Goal: Task Accomplishment & Management: Complete application form

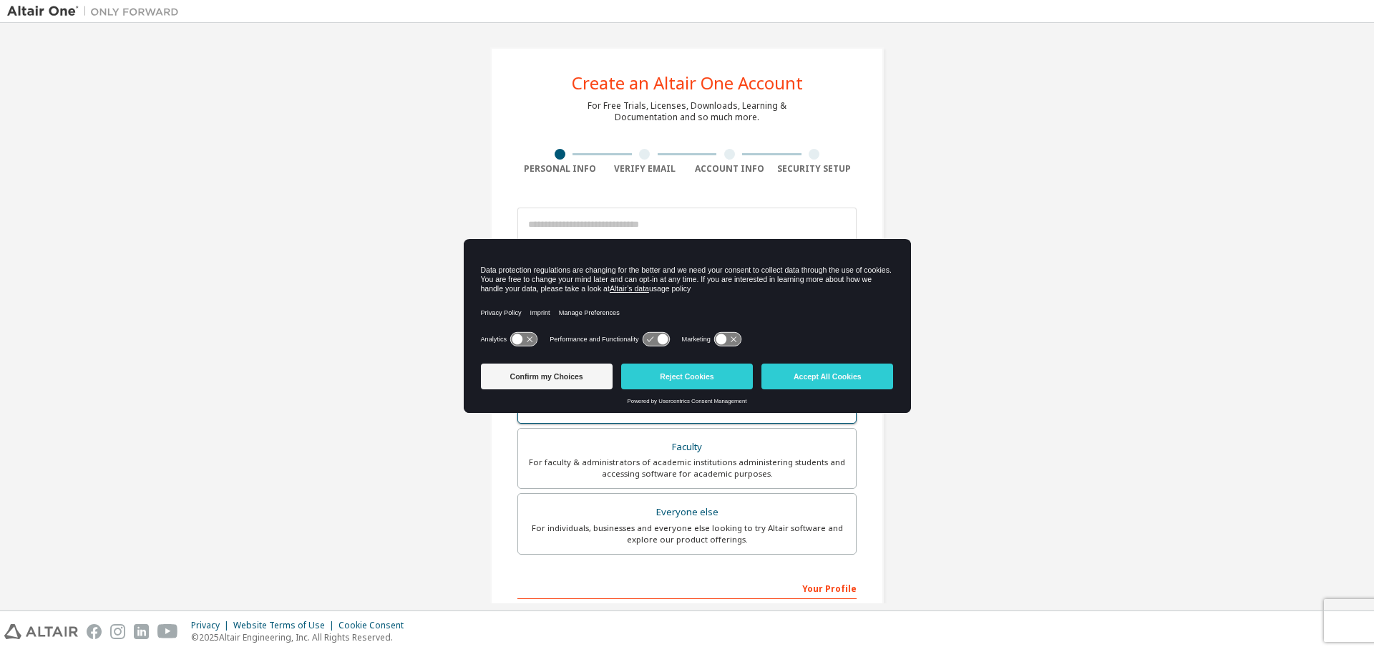
click at [558, 377] on button "Confirm my Choices" at bounding box center [547, 377] width 132 height 26
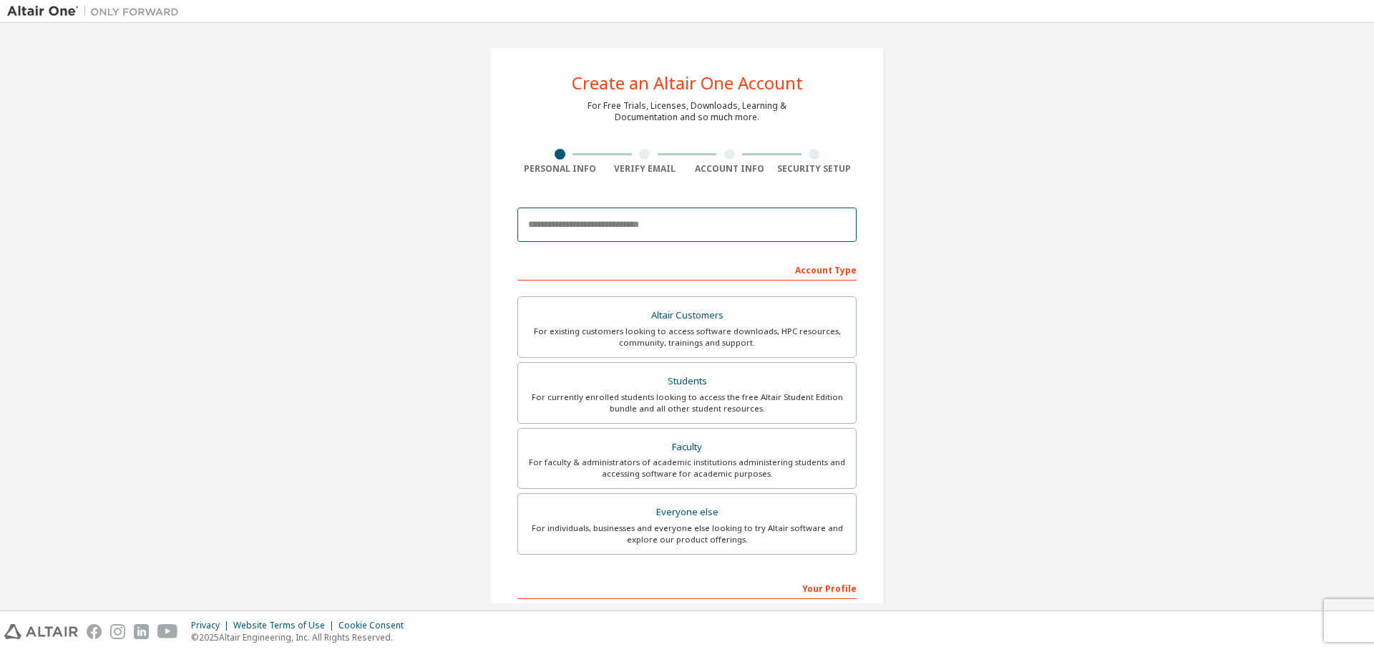
click at [550, 224] on input "email" at bounding box center [686, 225] width 339 height 34
click at [787, 228] on input "email" at bounding box center [686, 225] width 339 height 34
type input "**********"
click at [690, 404] on div "For currently enrolled students looking to access the free Altair Student Editi…" at bounding box center [687, 402] width 321 height 23
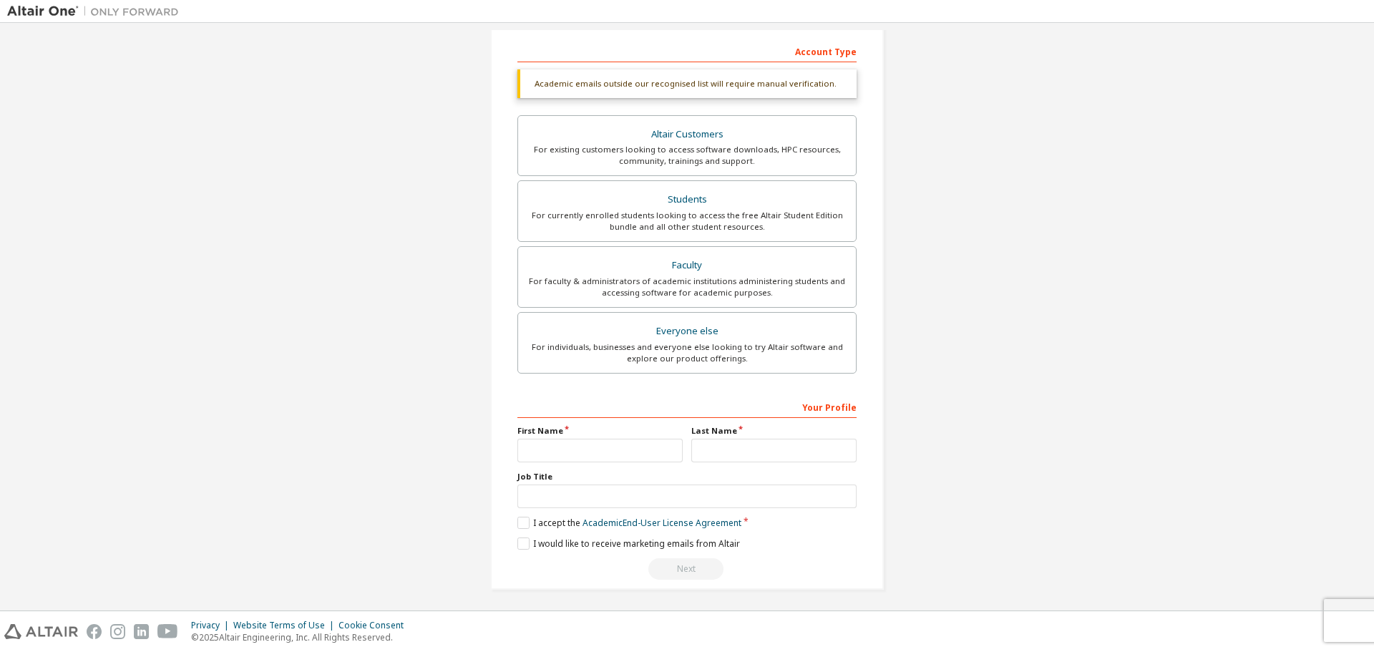
scroll to position [222, 0]
click at [615, 445] on input "text" at bounding box center [599, 447] width 165 height 24
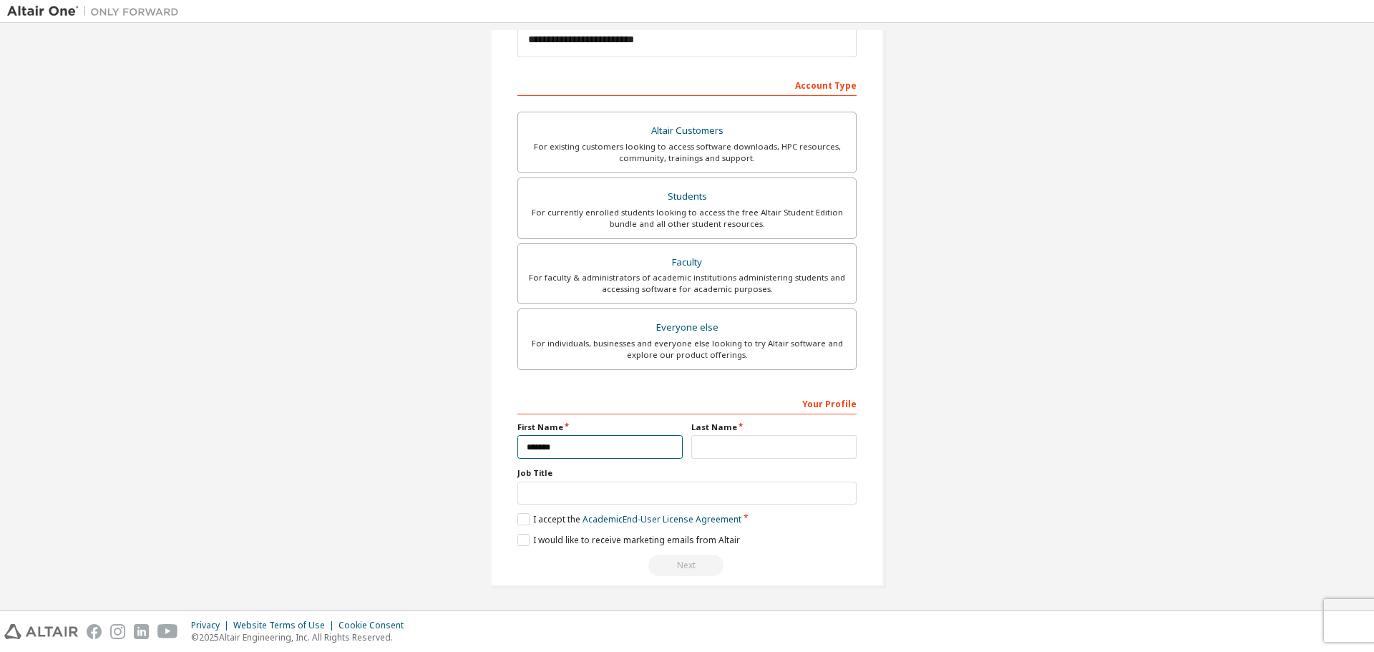
type input "*******"
click at [726, 432] on label "Last Name" at bounding box center [773, 427] width 165 height 11
click at [726, 443] on input "text" at bounding box center [773, 447] width 165 height 24
type input "**********"
click at [636, 505] on div "**********" at bounding box center [686, 483] width 339 height 185
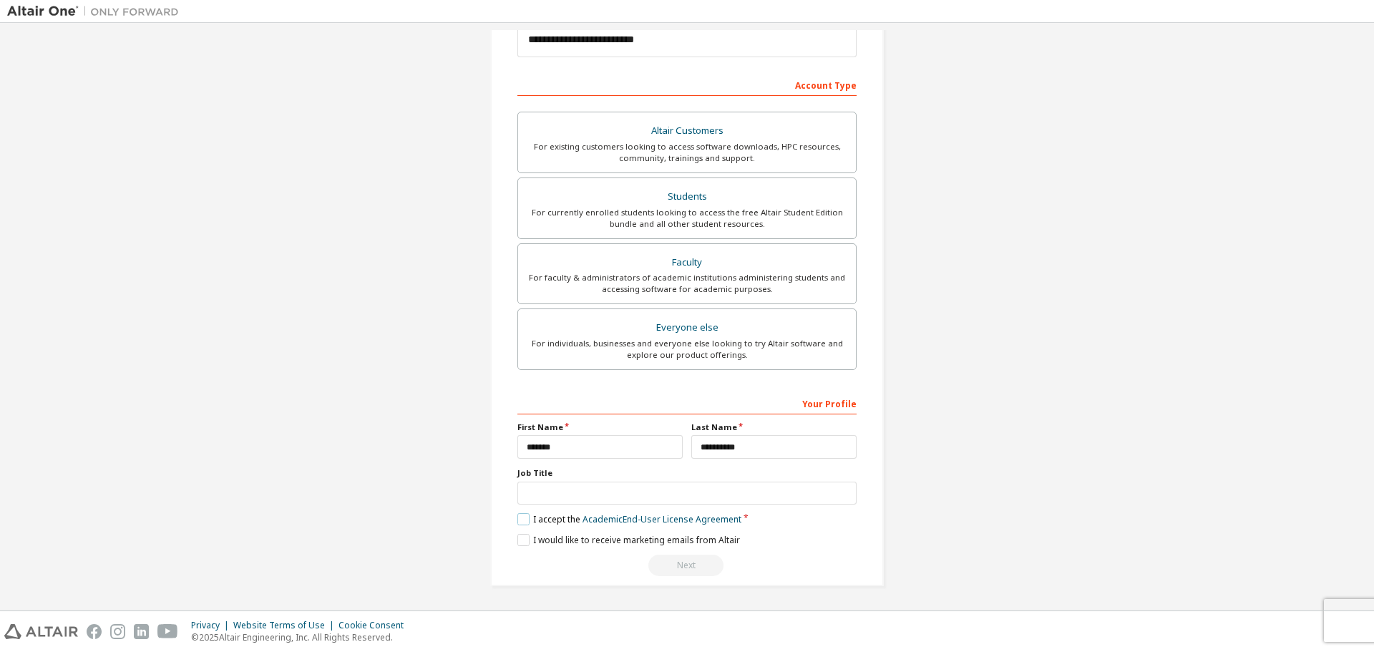
click at [517, 517] on label "I accept the Academic End-User License Agreement" at bounding box center [629, 519] width 224 height 12
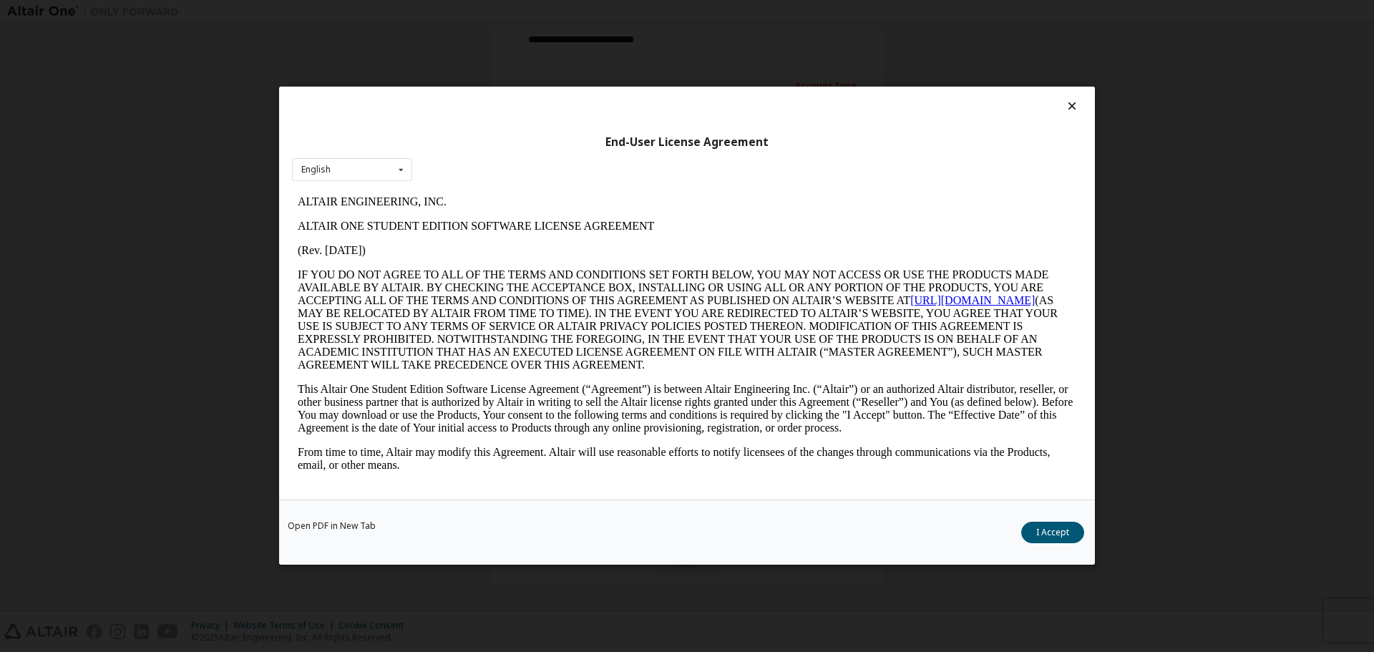
scroll to position [0, 0]
click at [1069, 104] on icon at bounding box center [1072, 105] width 15 height 13
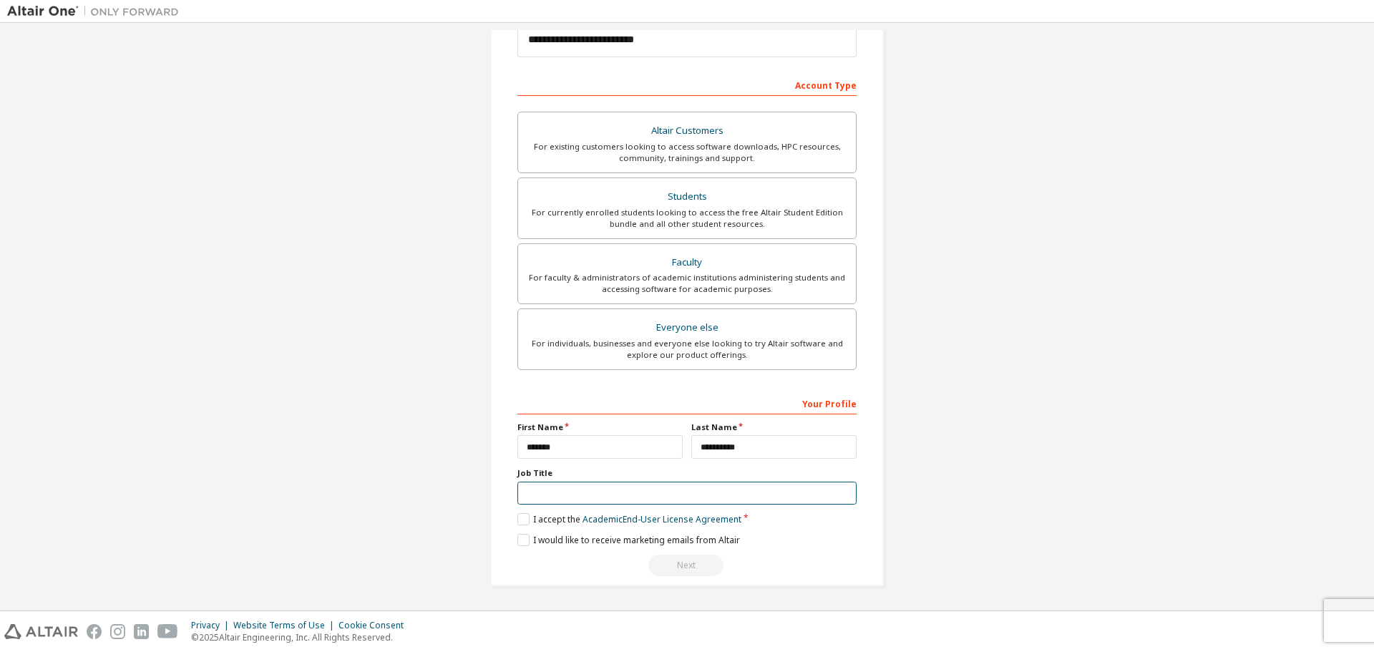
click at [565, 496] on input "text" at bounding box center [686, 494] width 339 height 24
type input "*******"
click at [518, 523] on label "I accept the Academic End-User License Agreement" at bounding box center [629, 519] width 224 height 12
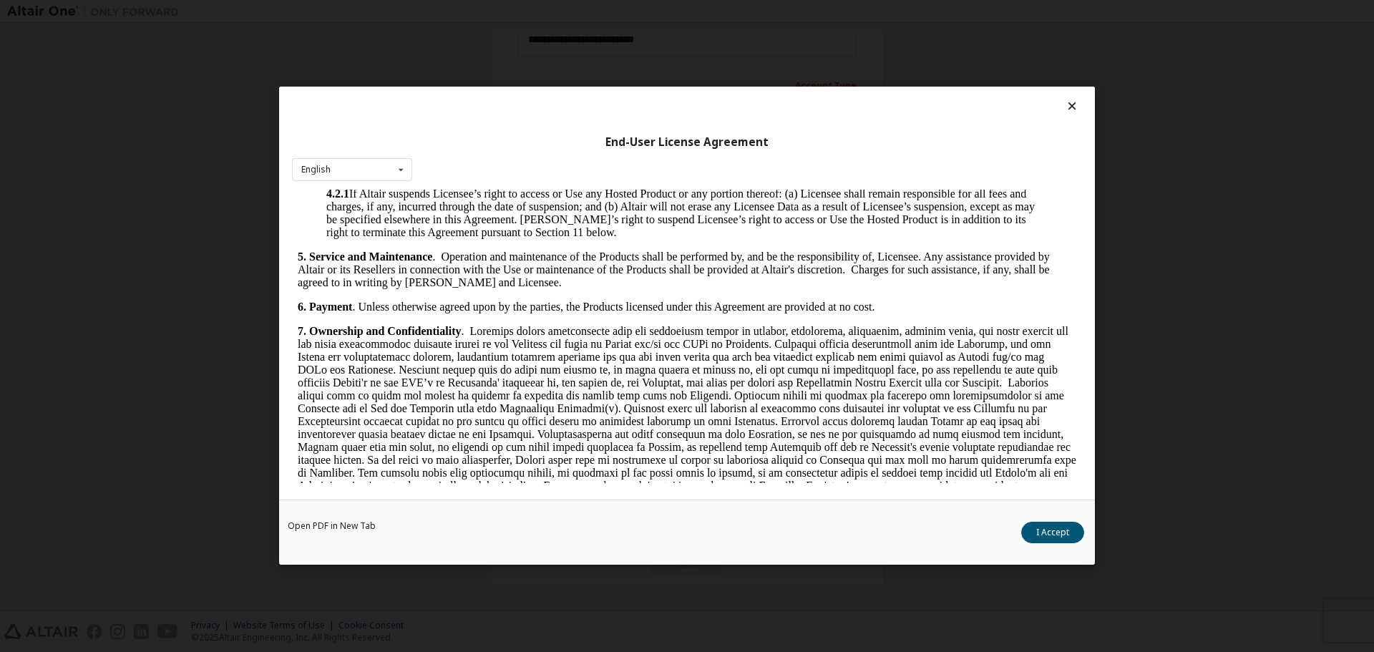
scroll to position [1431, 0]
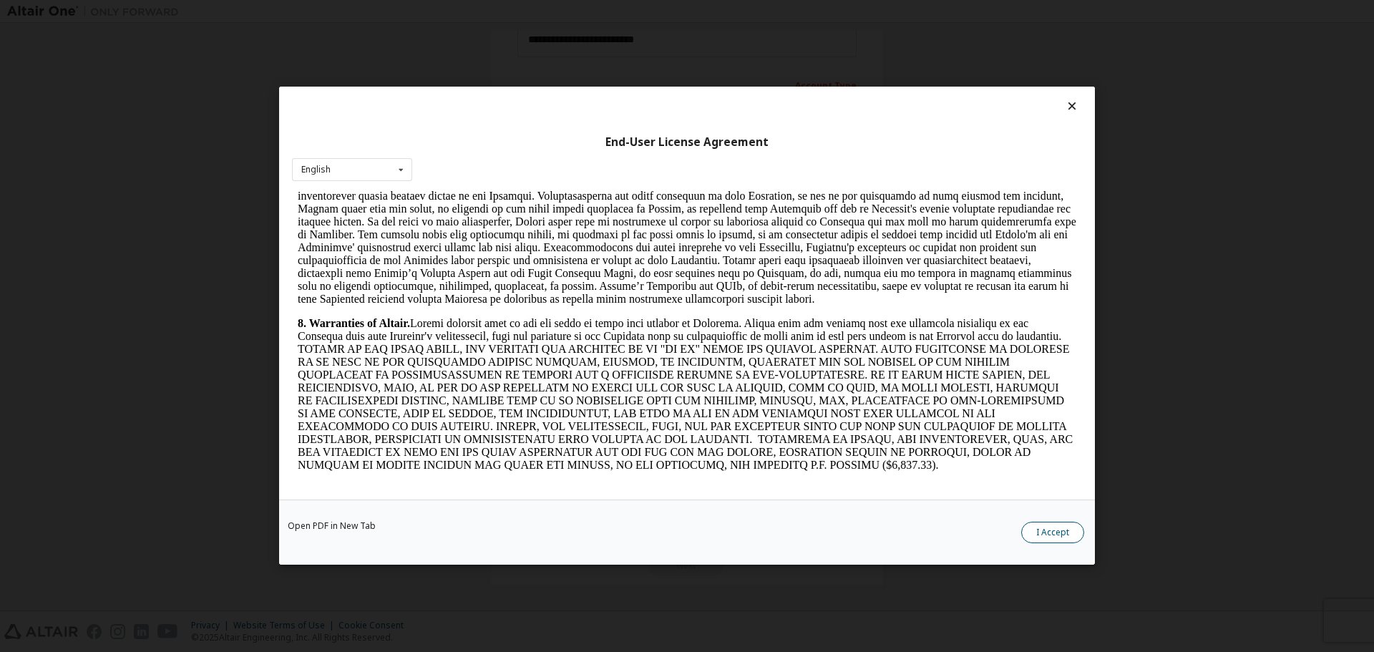
click at [1058, 540] on button "I Accept" at bounding box center [1052, 532] width 63 height 21
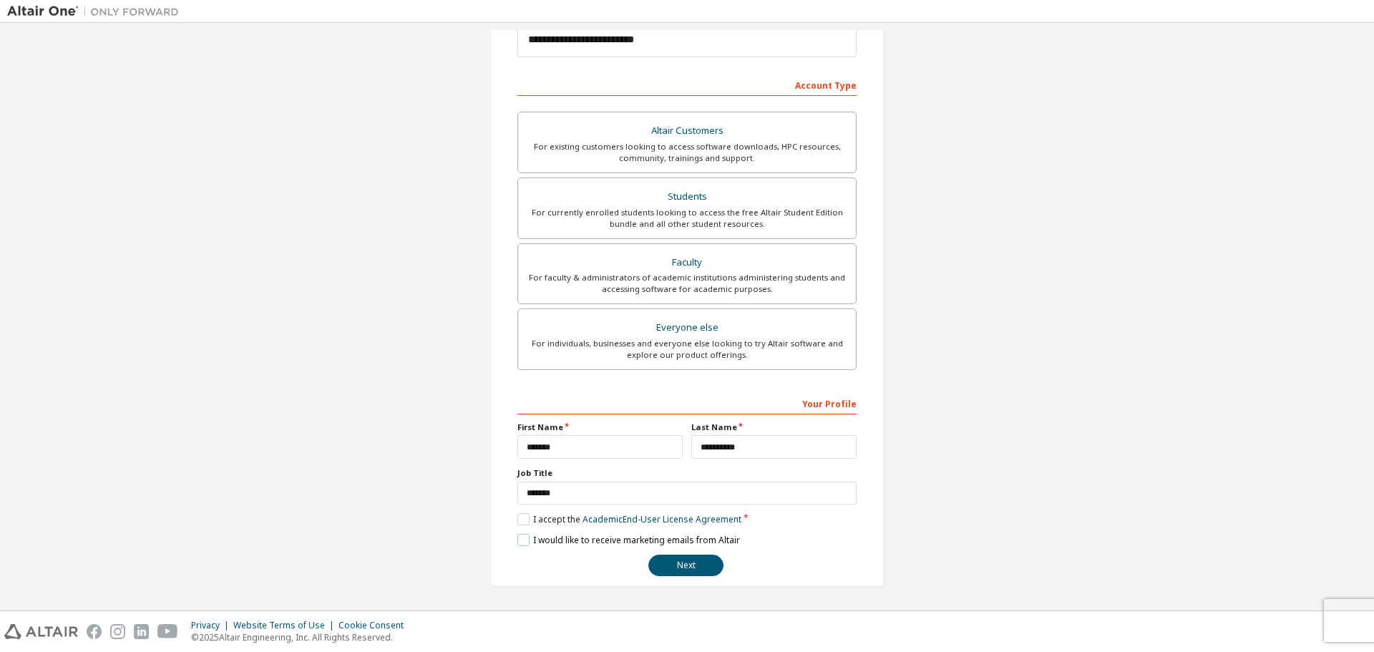
click at [517, 539] on label "I would like to receive marketing emails from Altair" at bounding box center [628, 540] width 223 height 12
click at [691, 571] on button "Next" at bounding box center [685, 565] width 75 height 21
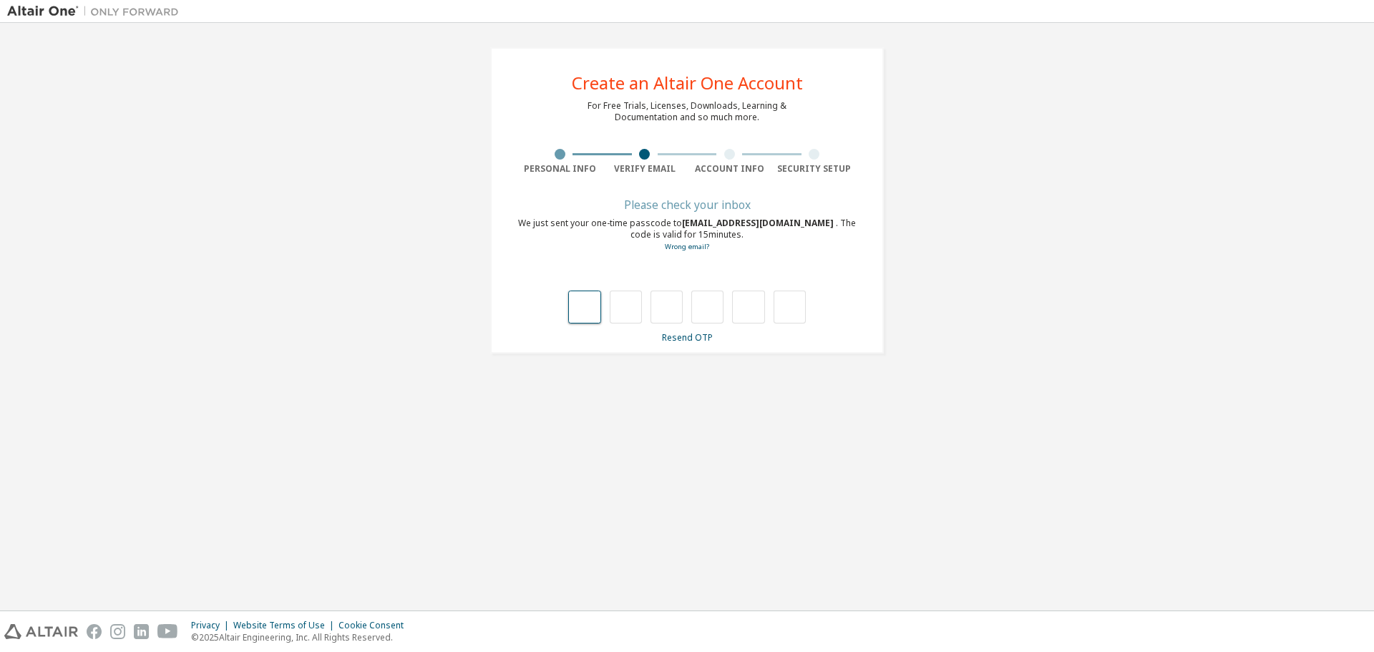
type input "*"
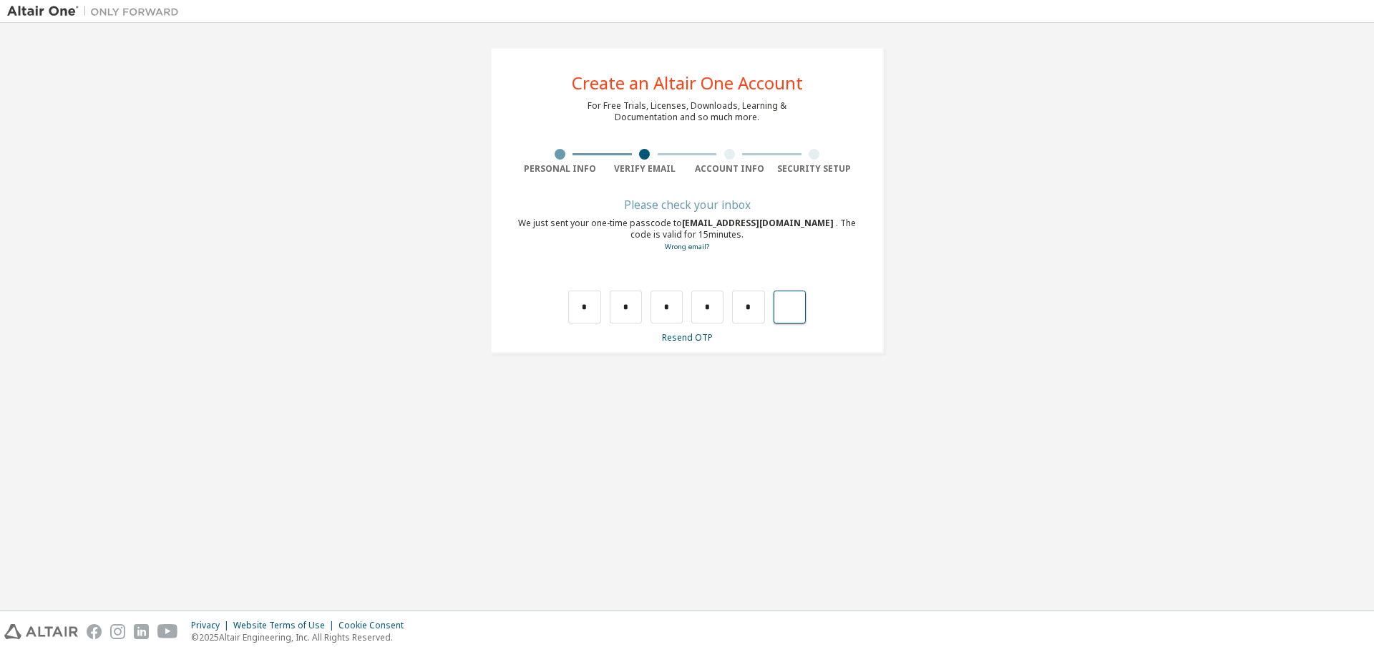
type input "*"
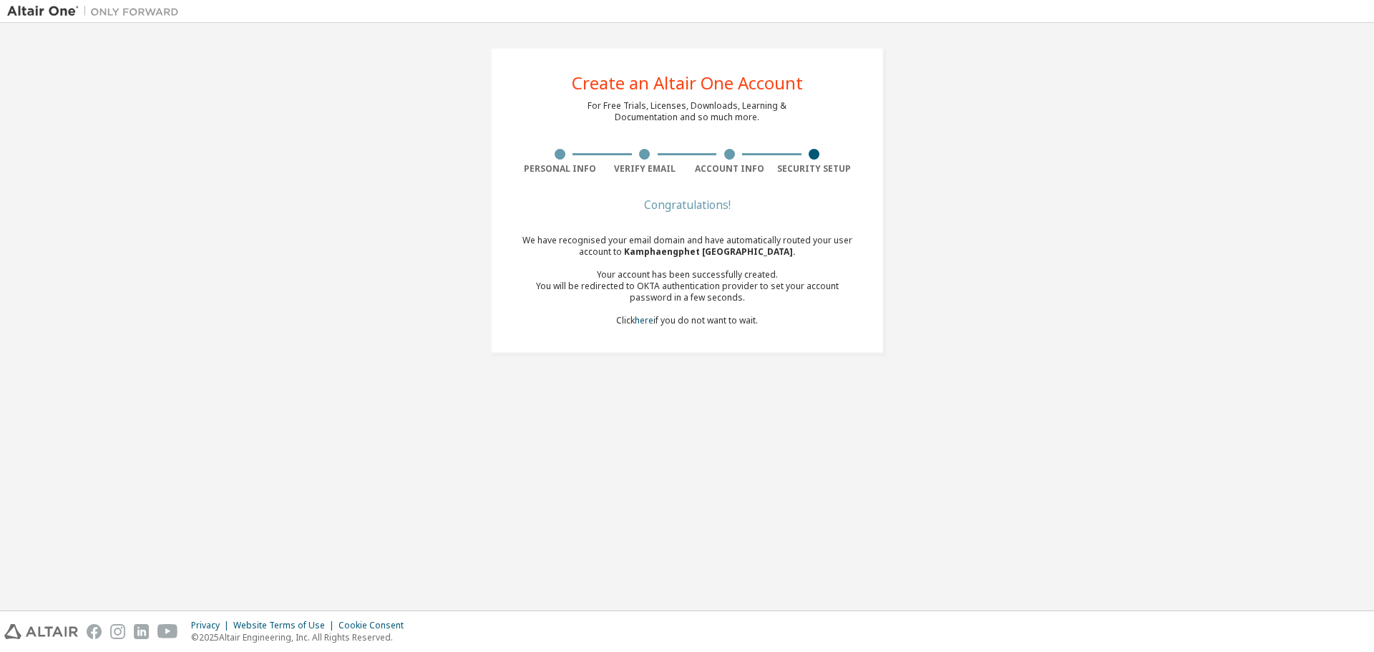
click at [705, 217] on div "Congratulations! We have recognised your email domain and have automatically ro…" at bounding box center [686, 271] width 339 height 143
click at [712, 205] on div "Congratulations!" at bounding box center [686, 204] width 339 height 9
